Goal: Find specific page/section: Find specific page/section

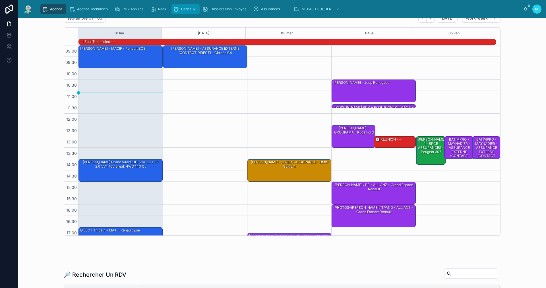
click at [192, 6] on div "Cadeaux" at bounding box center [185, 9] width 25 height 9
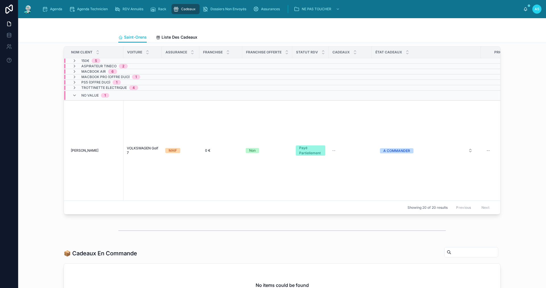
scroll to position [114, 0]
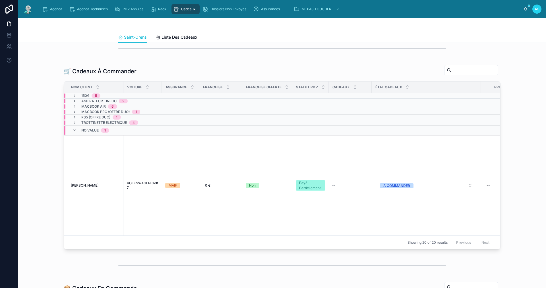
click at [81, 133] on span "No value" at bounding box center [89, 130] width 17 height 5
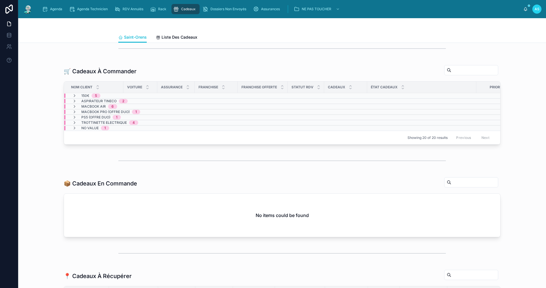
click at [81, 130] on span "No value" at bounding box center [89, 128] width 17 height 5
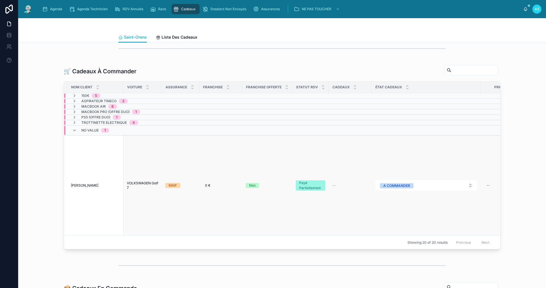
click at [95, 179] on td "[PERSON_NAME] Marie-[PERSON_NAME]" at bounding box center [93, 186] width 59 height 100
click at [95, 187] on span "[PERSON_NAME]" at bounding box center [85, 185] width 28 height 5
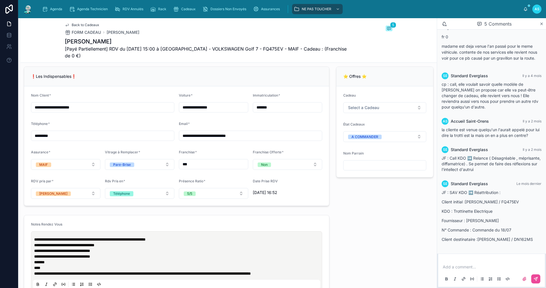
scroll to position [398, 0]
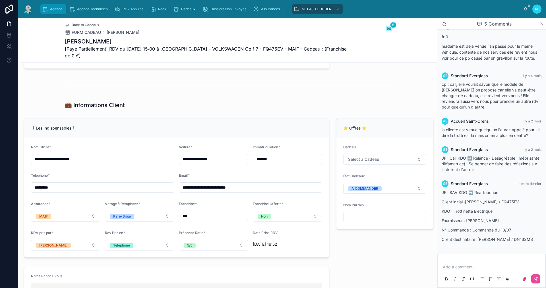
click at [51, 12] on div "Agenda" at bounding box center [53, 9] width 22 height 9
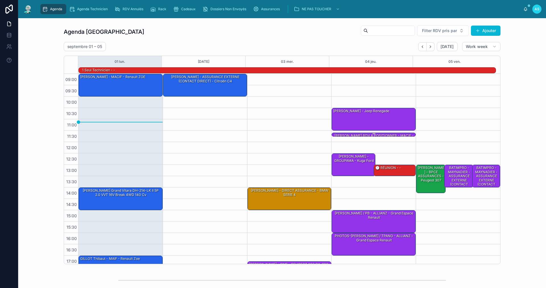
click at [367, 135] on div "[PERSON_NAME] RDV a POSITIONNER - MACIF - PEUGEOT Expert II Tepee 2.0 HDi 16V F…" at bounding box center [374, 139] width 82 height 13
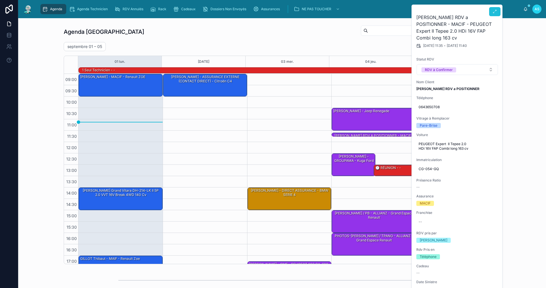
click at [493, 12] on icon at bounding box center [494, 11] width 5 height 5
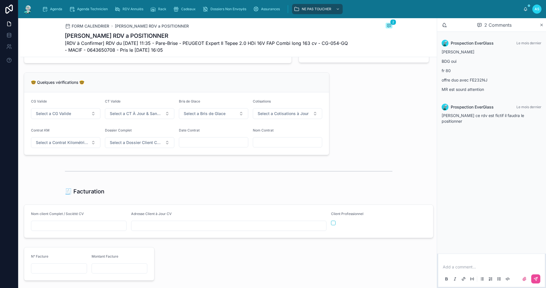
scroll to position [426, 0]
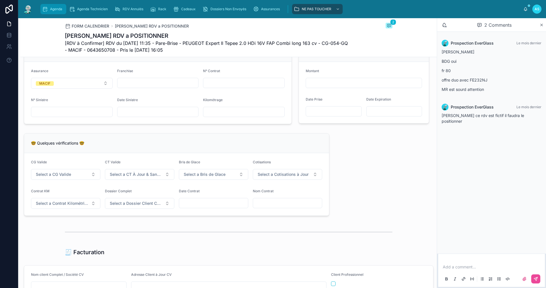
click at [46, 7] on icon "scrollable content" at bounding box center [45, 9] width 6 height 6
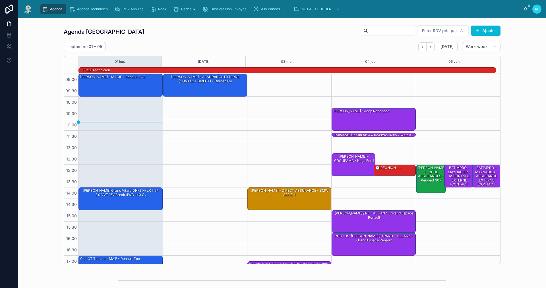
scroll to position [15, 0]
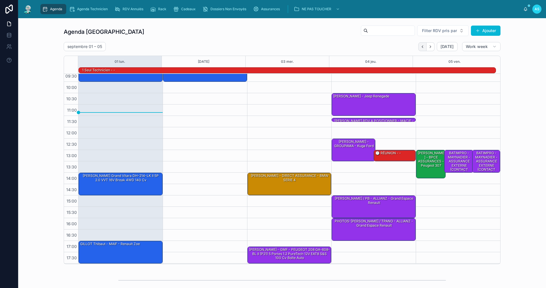
click at [422, 48] on icon "Back" at bounding box center [422, 47] width 4 height 4
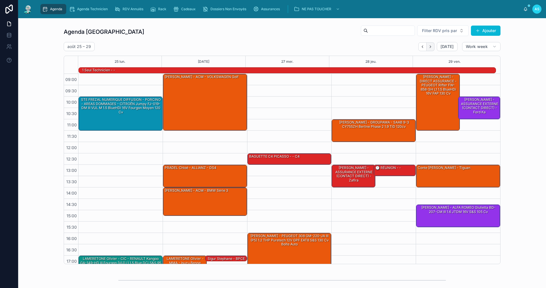
click at [429, 46] on icon "Next" at bounding box center [429, 46] width 1 height 2
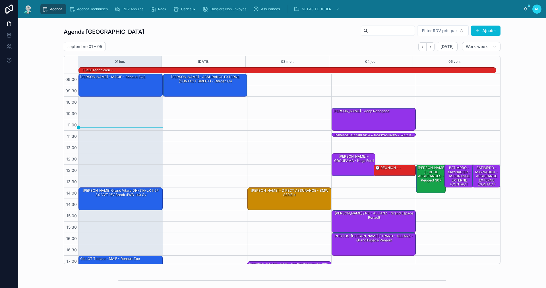
click at [57, 11] on span "Agenda" at bounding box center [56, 9] width 12 height 5
